Goal: Check status: Check status

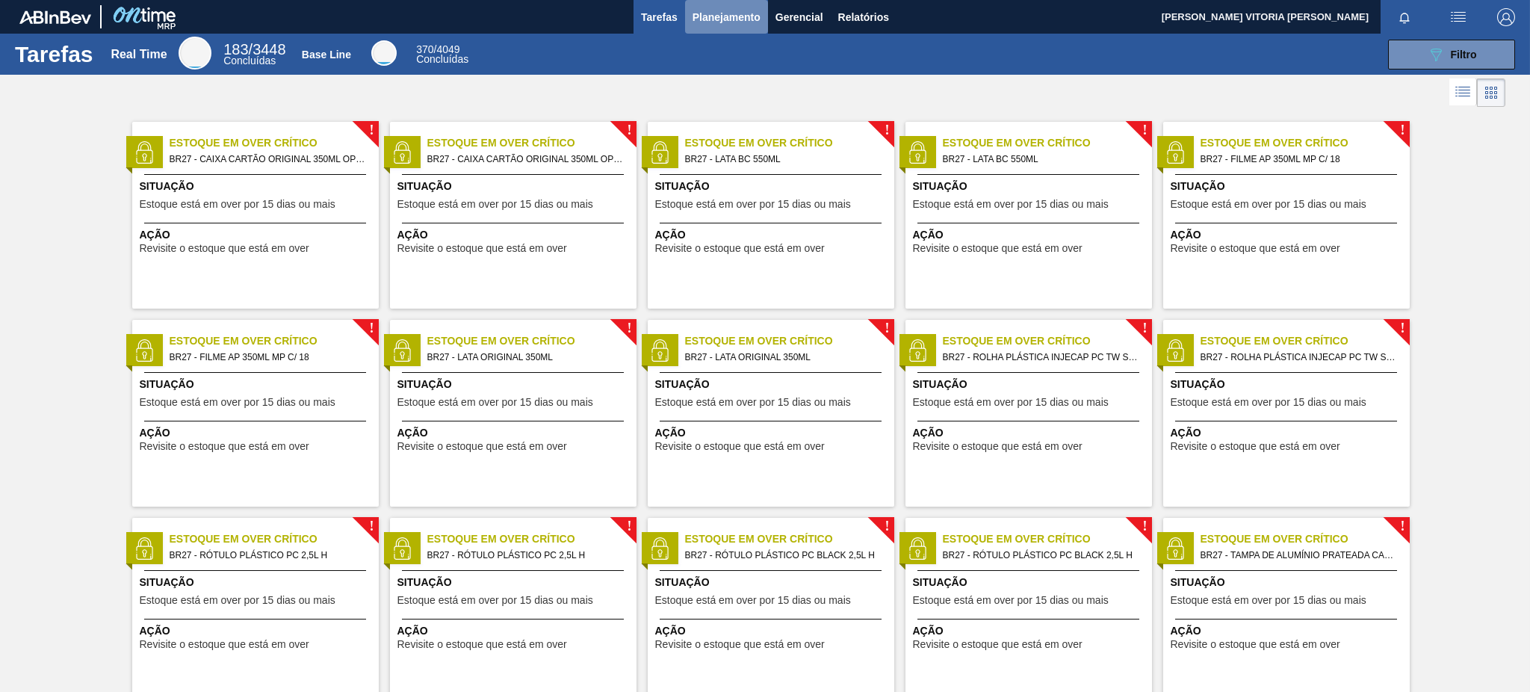
click at [716, 6] on button "Planejamento" at bounding box center [726, 17] width 83 height 34
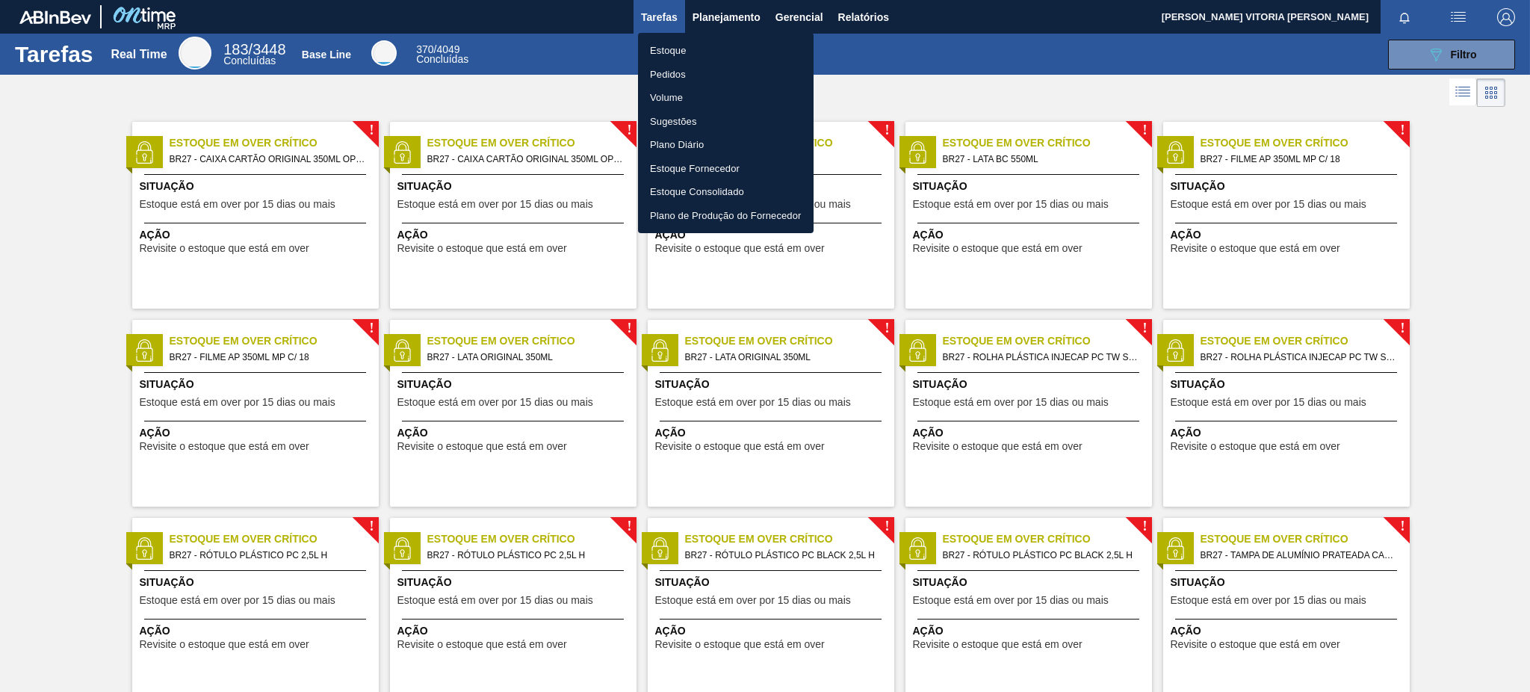
click at [711, 46] on li "Estoque" at bounding box center [726, 51] width 176 height 24
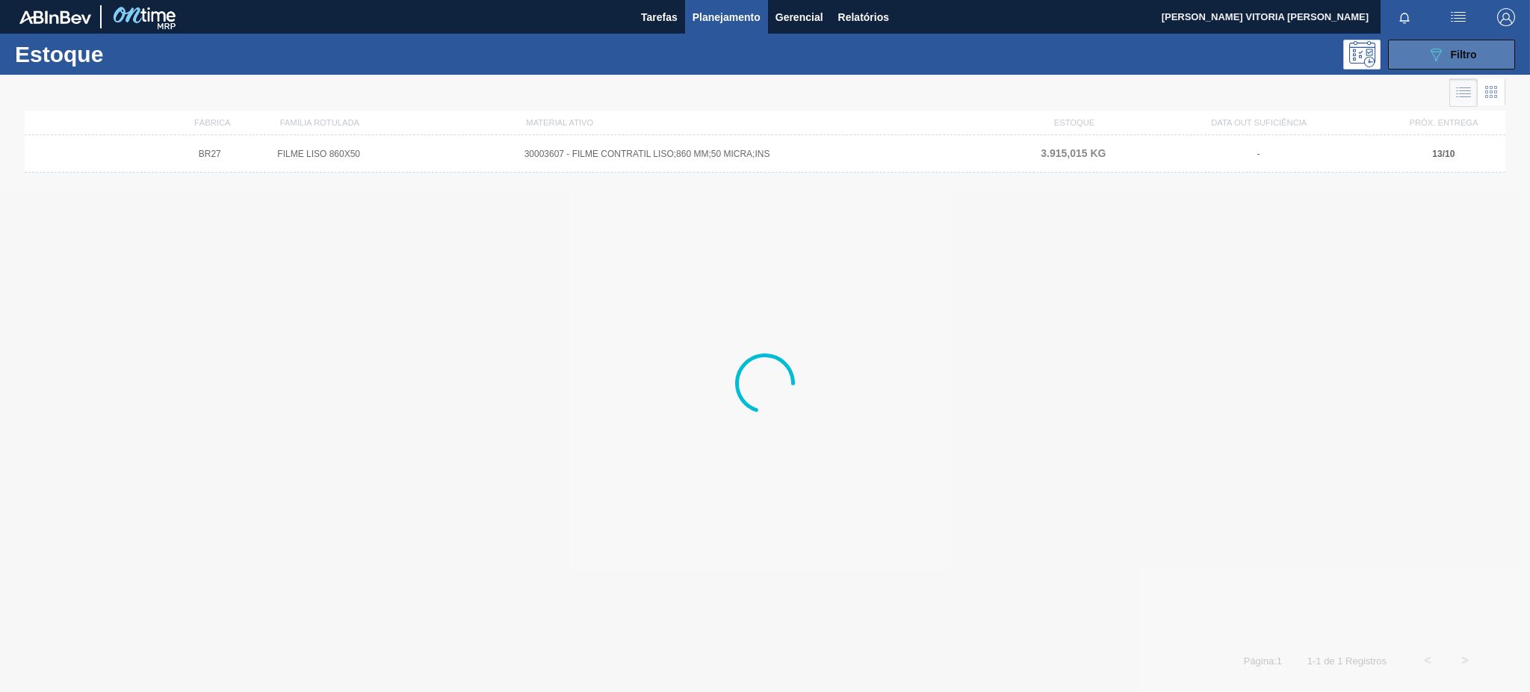
click at [1416, 46] on button "089F7B8B-B2A5-4AFE-B5C0-19BA573D28AC Filtro" at bounding box center [1451, 55] width 127 height 30
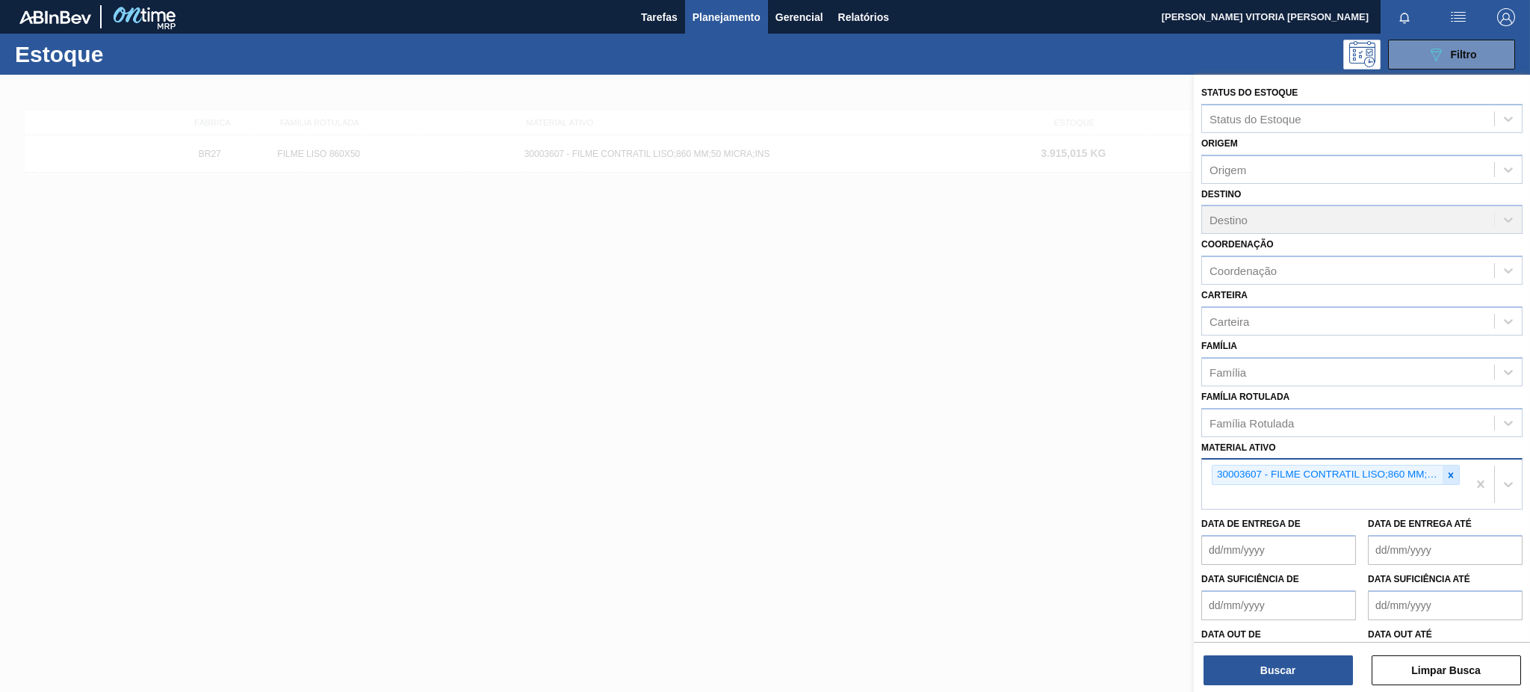
click at [1455, 471] on div at bounding box center [1451, 474] width 16 height 19
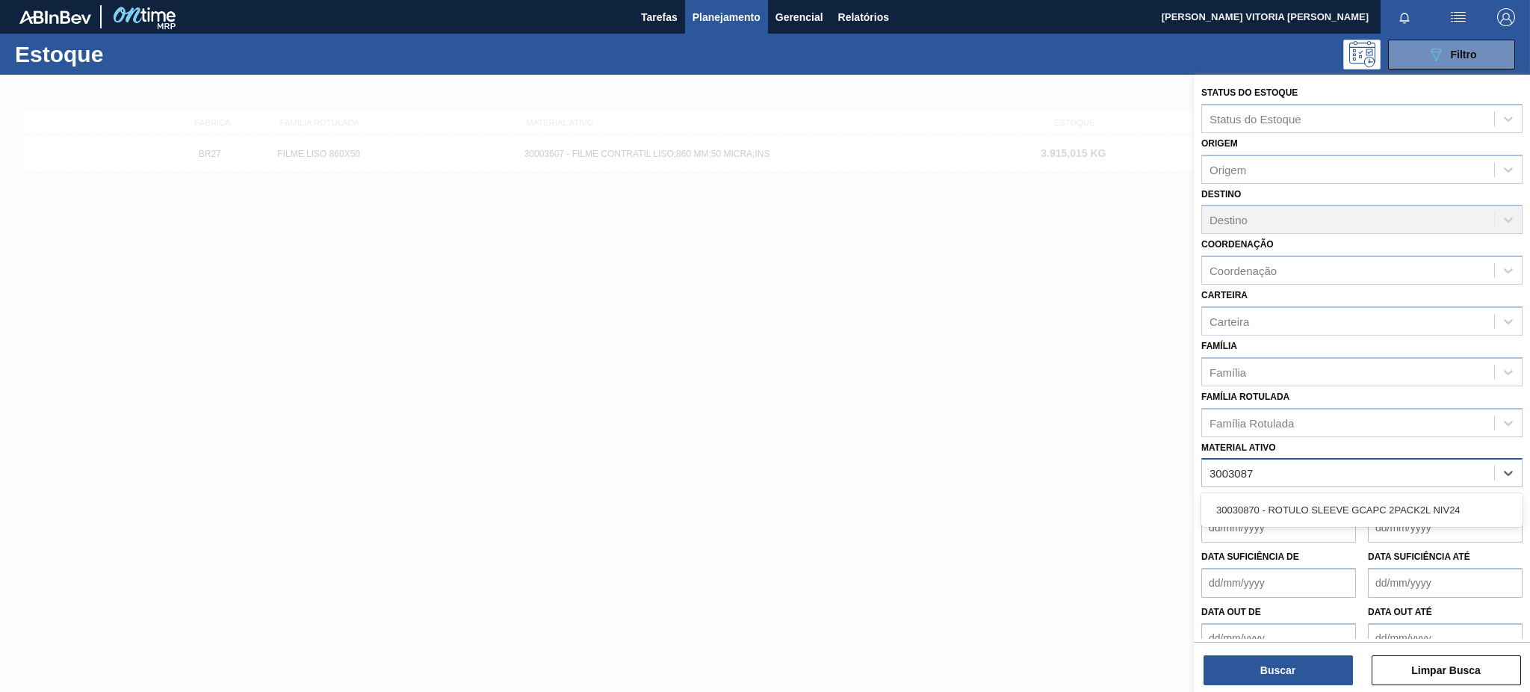
type ativo "30030870"
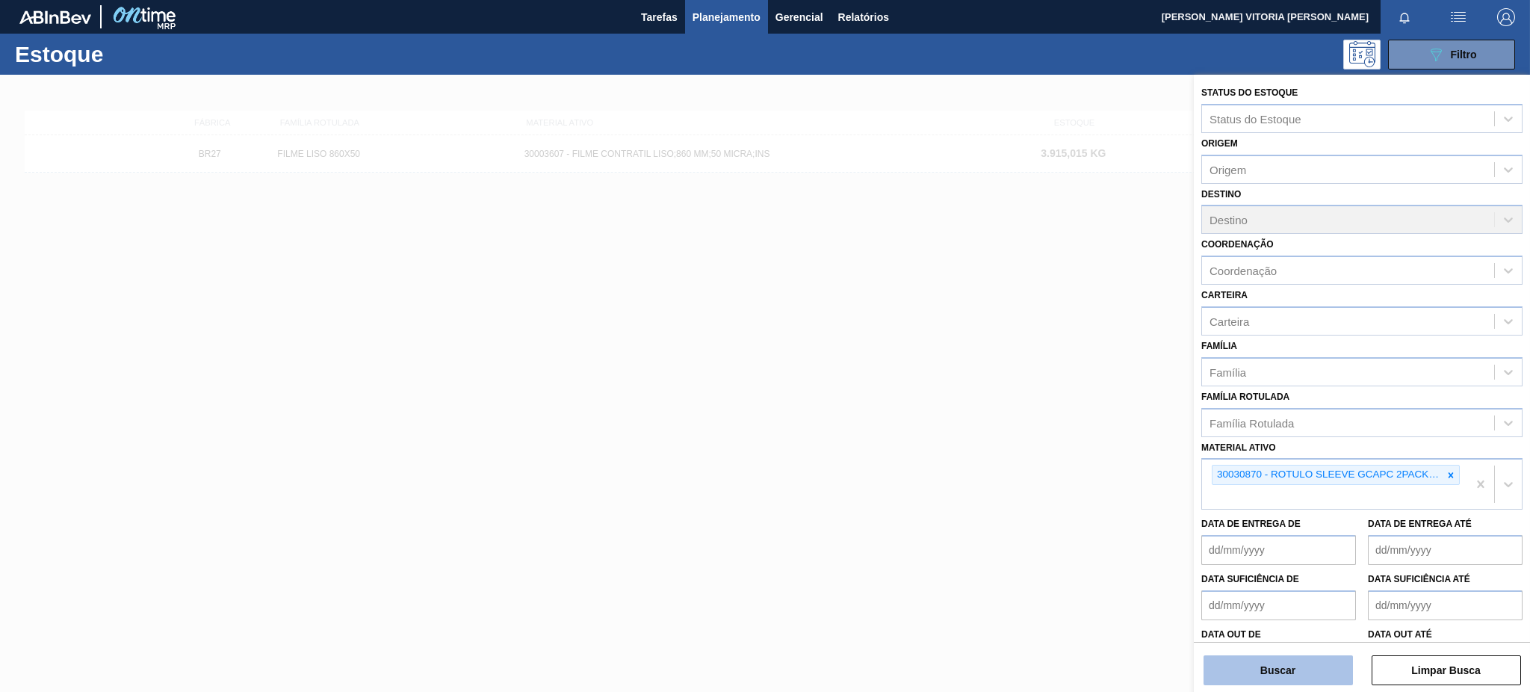
click at [1300, 666] on button "Buscar" at bounding box center [1278, 670] width 149 height 30
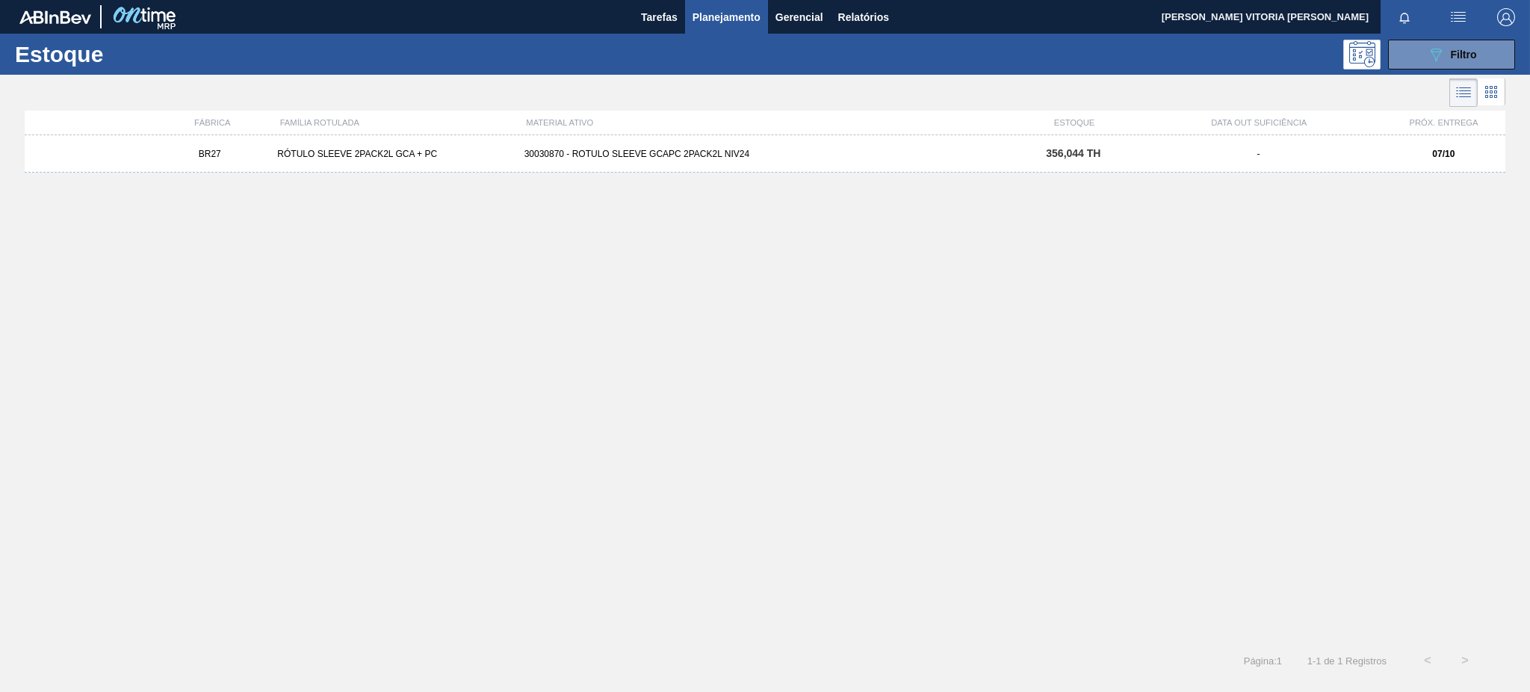
click at [1017, 163] on div "BR27 RÓTULO SLEEVE 2PACK2L GCA + PC 30030870 - ROTULO SLEEVE GCAPC 2PACK2L NIV2…" at bounding box center [765, 153] width 1481 height 37
